Goal: Navigation & Orientation: Find specific page/section

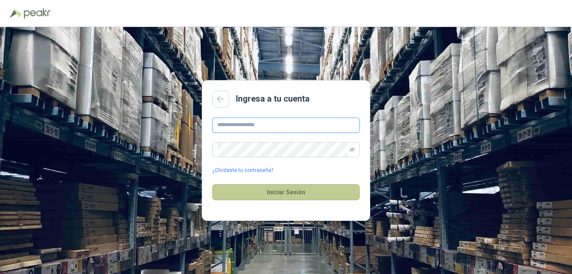
type input "**********"
click at [295, 194] on button "Iniciar Sesión" at bounding box center [285, 192] width 147 height 16
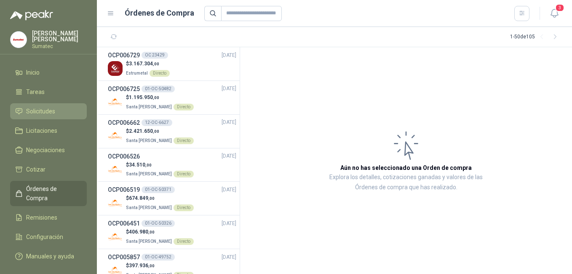
click at [41, 111] on span "Solicitudes" at bounding box center [40, 110] width 29 height 9
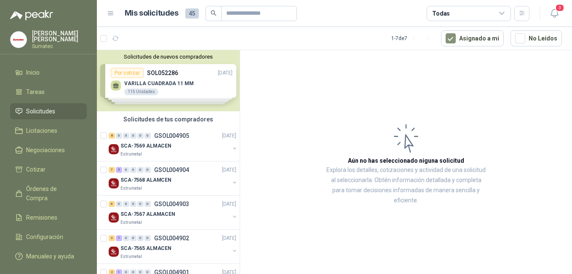
scroll to position [101, 0]
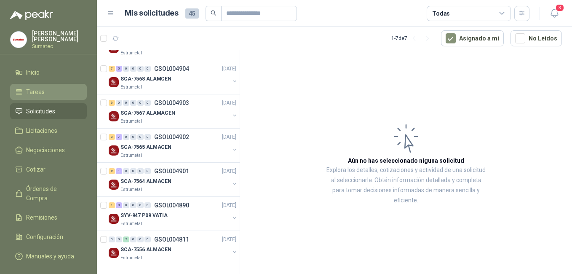
click at [32, 90] on span "Tareas" at bounding box center [35, 91] width 19 height 9
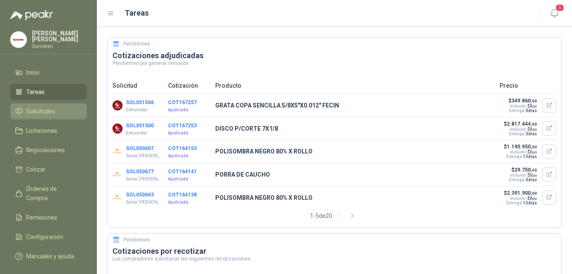
click at [51, 110] on span "Solicitudes" at bounding box center [40, 110] width 29 height 9
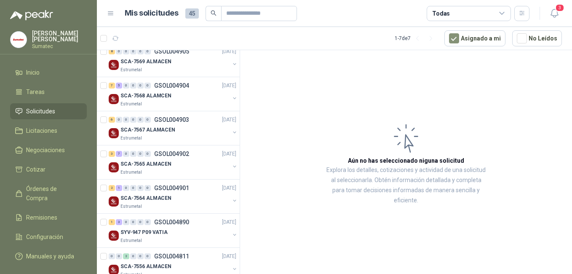
scroll to position [101, 0]
